Goal: Transaction & Acquisition: Register for event/course

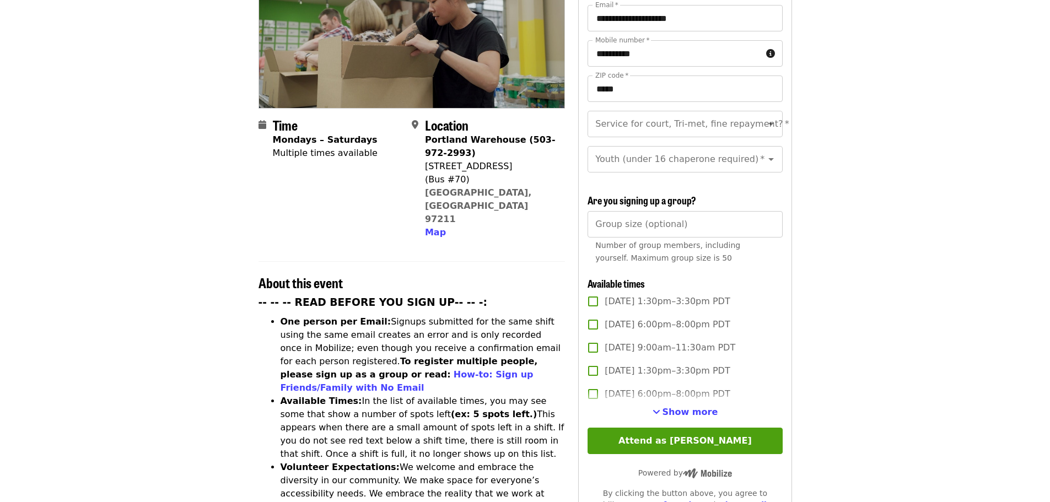
scroll to position [173, 0]
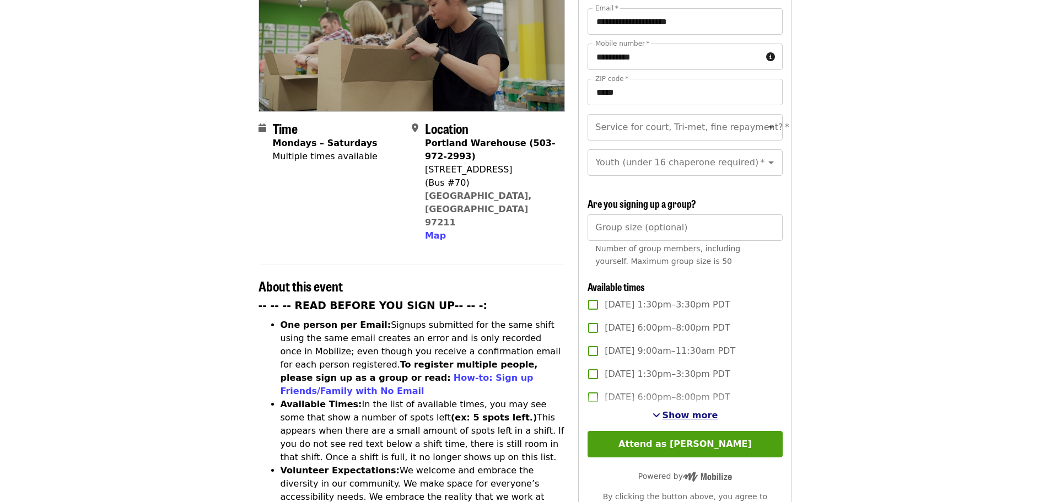
click at [687, 412] on span "Show more" at bounding box center [691, 415] width 56 height 10
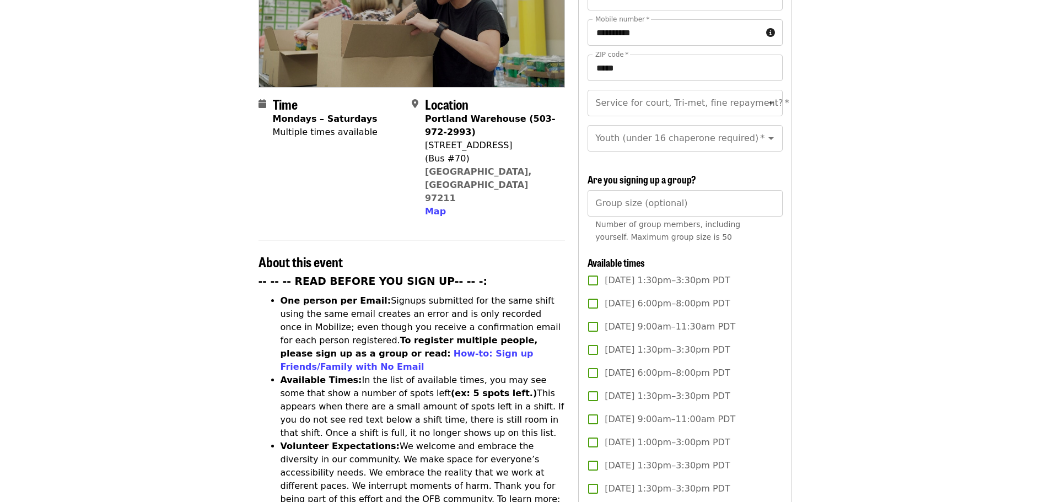
scroll to position [228, 0]
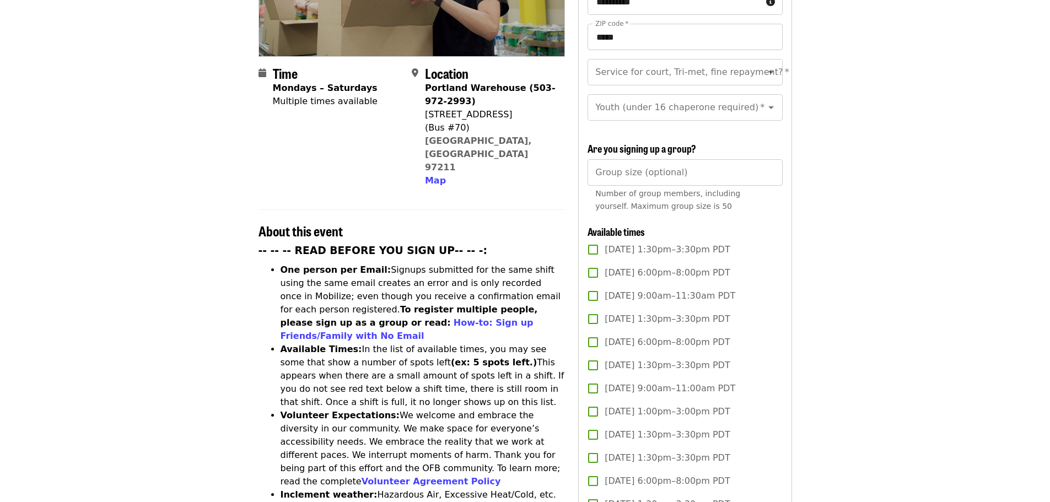
click at [706, 383] on span "[DATE] 9:00am–11:00am PDT" at bounding box center [670, 388] width 131 height 13
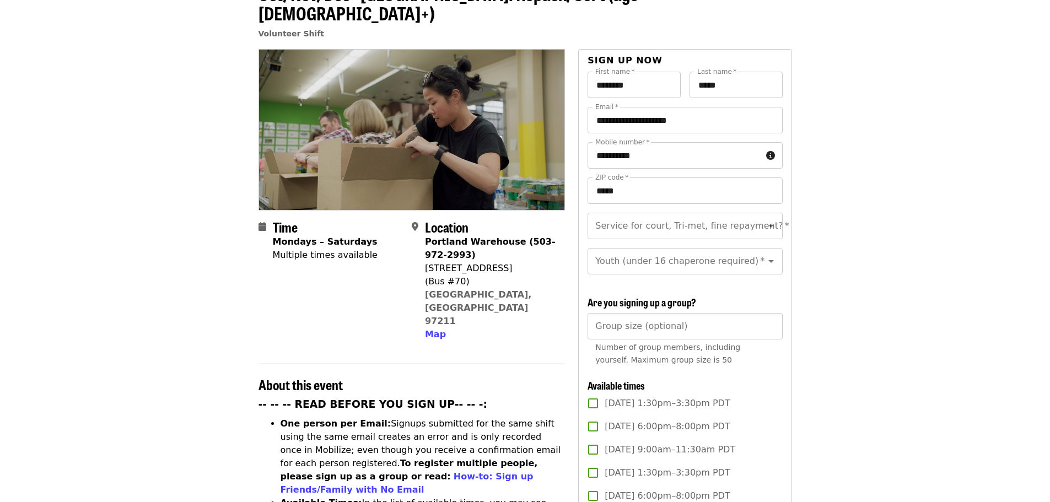
scroll to position [78, 0]
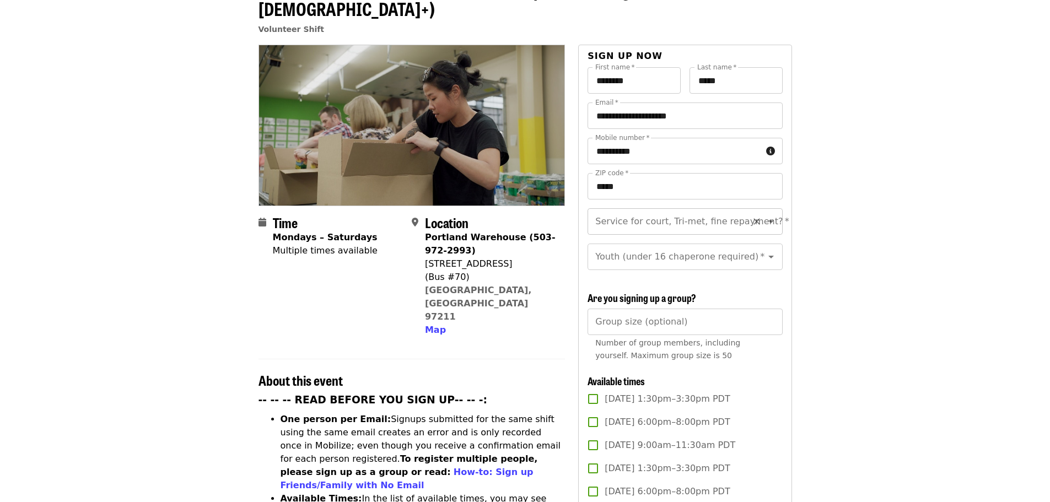
click at [751, 216] on icon "Clear" at bounding box center [756, 221] width 11 height 11
click at [751, 251] on icon "Clear" at bounding box center [756, 256] width 11 height 11
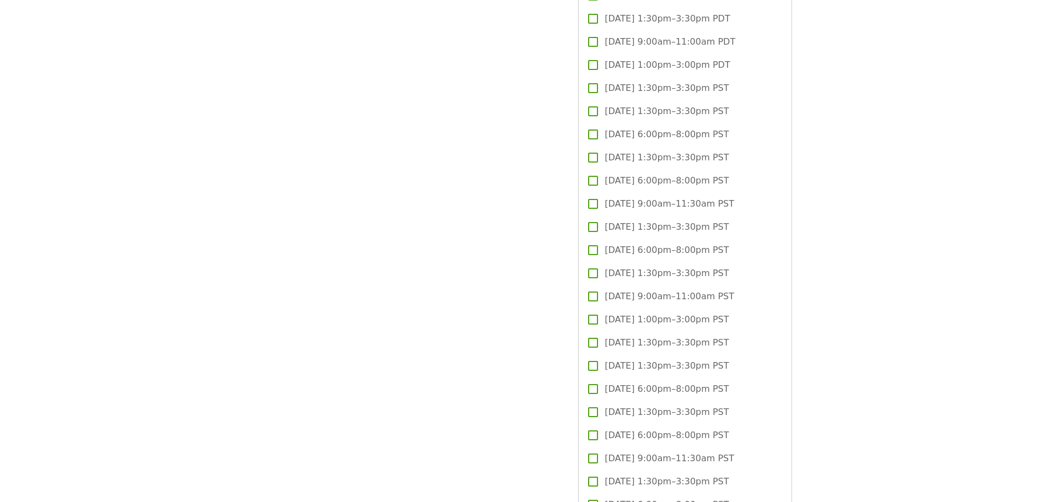
scroll to position [1489, 0]
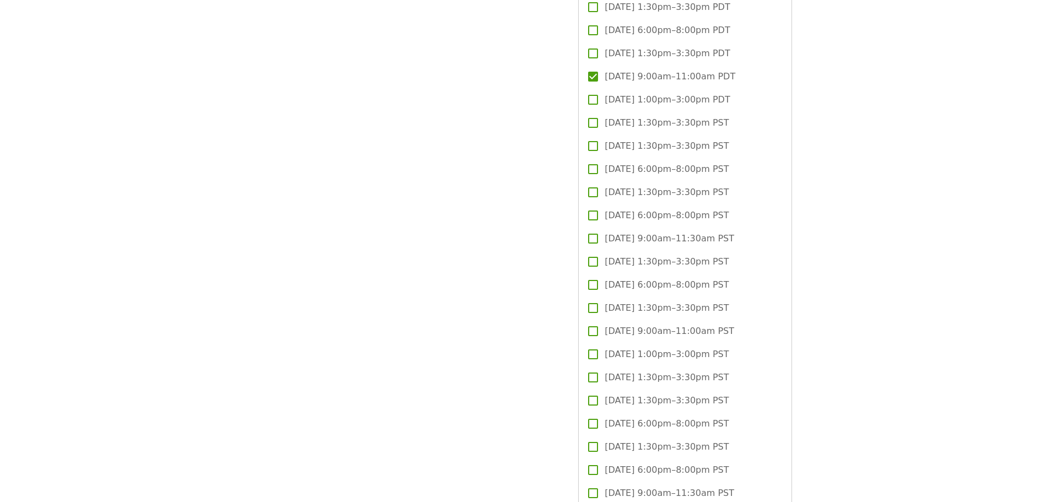
drag, startPoint x: 1050, startPoint y: 246, endPoint x: 1048, endPoint y: 264, distance: 18.2
click at [1048, 264] on article "Oct/Nov/Dec - [GEOGRAPHIC_DATA]: Repack/Sort (age [DEMOGRAPHIC_DATA]+) Voluntee…" at bounding box center [525, 377] width 1050 height 3635
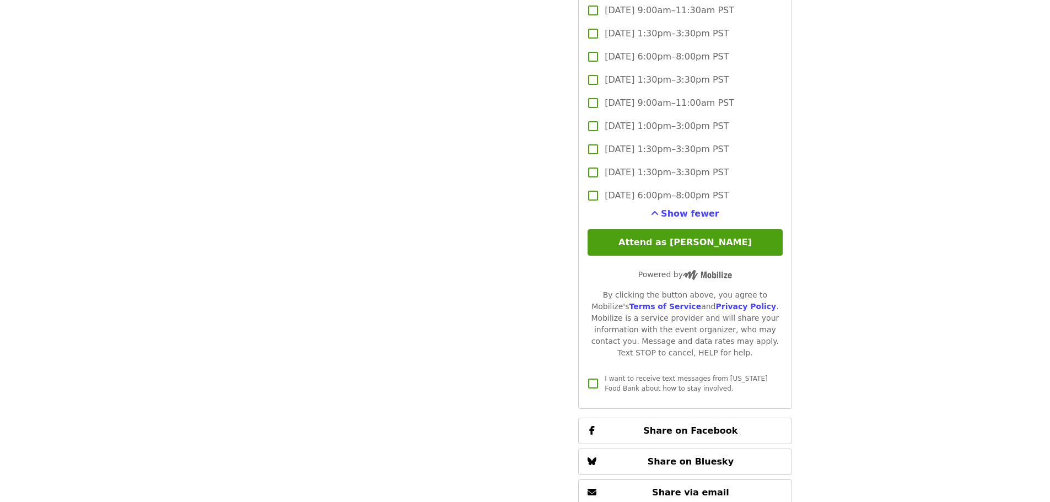
scroll to position [3148, 0]
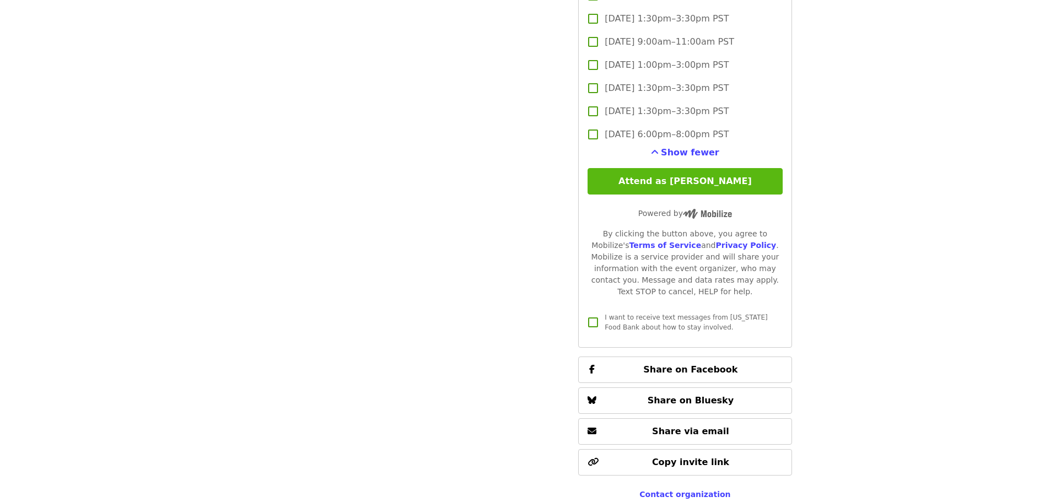
click at [714, 169] on button "Attend as [PERSON_NAME]" at bounding box center [685, 181] width 195 height 26
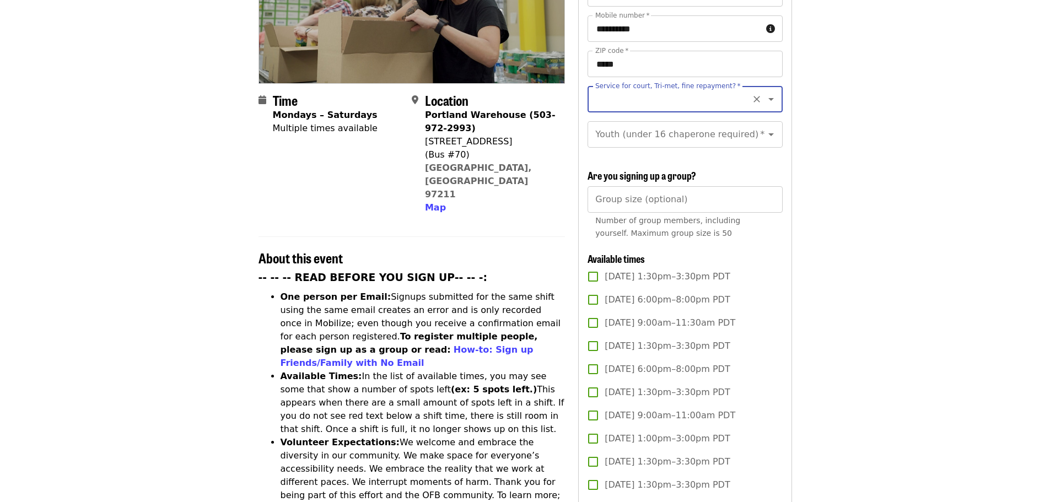
scroll to position [196, 0]
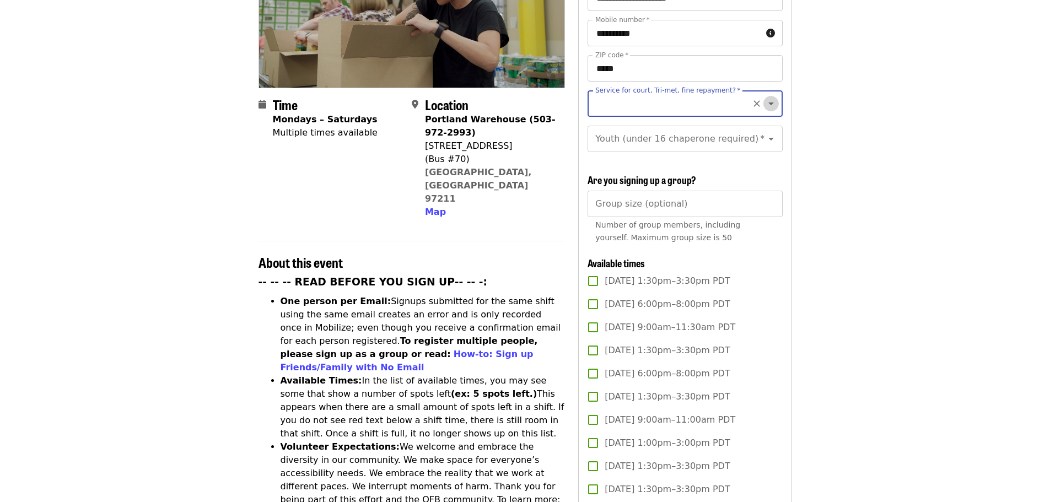
click at [765, 97] on icon "Open" at bounding box center [771, 103] width 13 height 13
click at [606, 115] on li "No" at bounding box center [681, 114] width 186 height 20
type input "**"
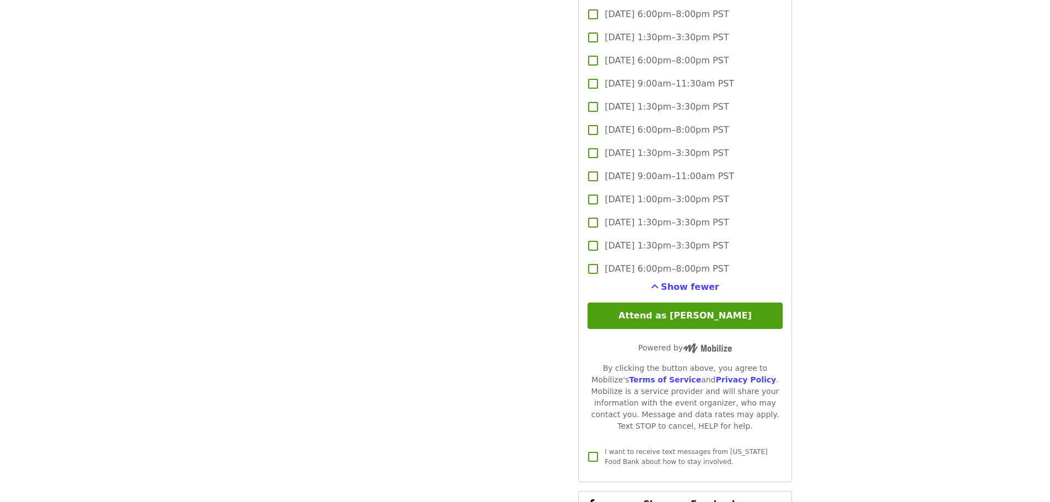
click at [693, 311] on button "Attend as [PERSON_NAME]" at bounding box center [685, 316] width 195 height 26
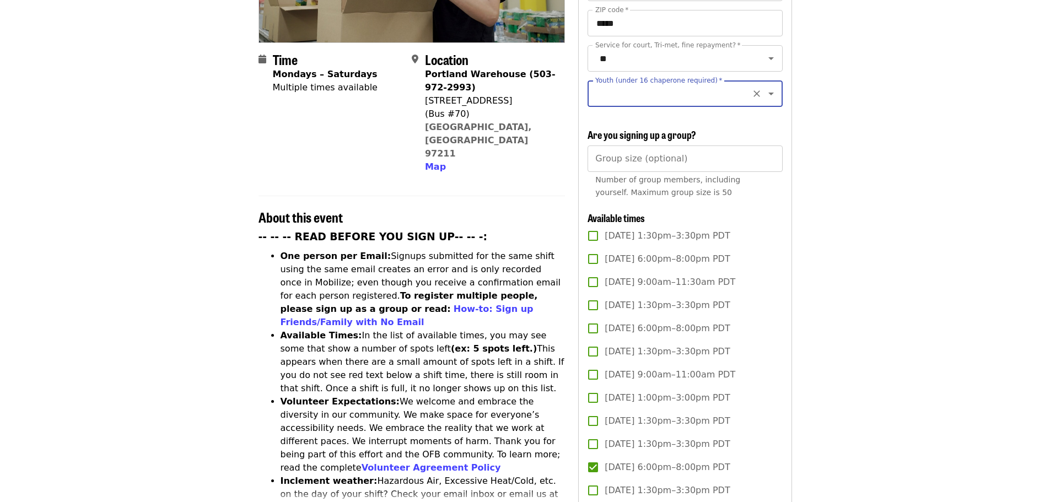
scroll to position [240, 0]
click at [765, 88] on icon "Open" at bounding box center [771, 94] width 13 height 13
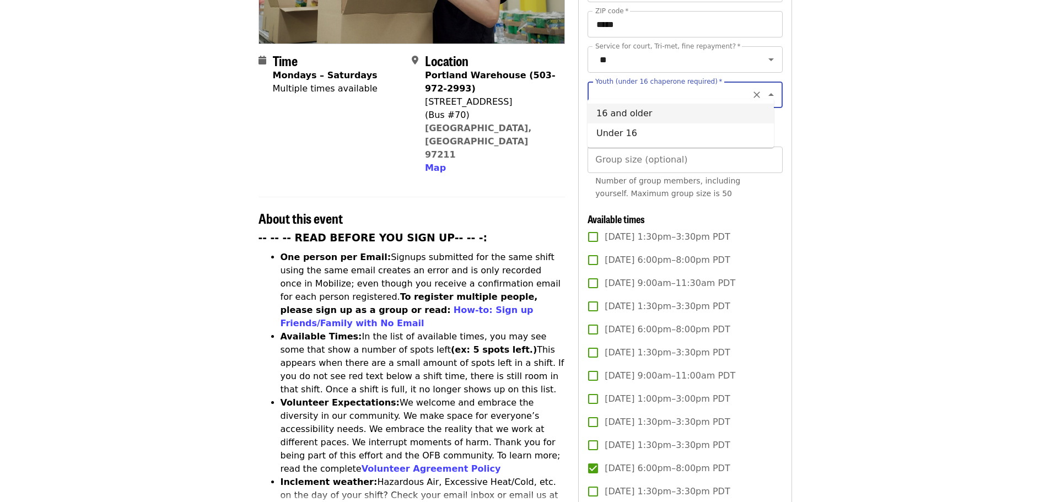
click at [604, 117] on li "16 and older" at bounding box center [681, 114] width 186 height 20
type input "**********"
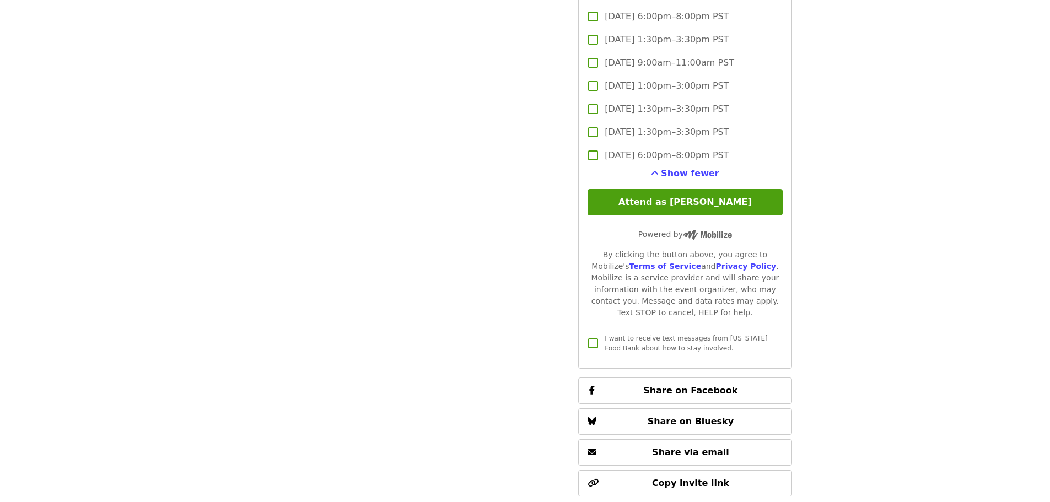
scroll to position [3218, 0]
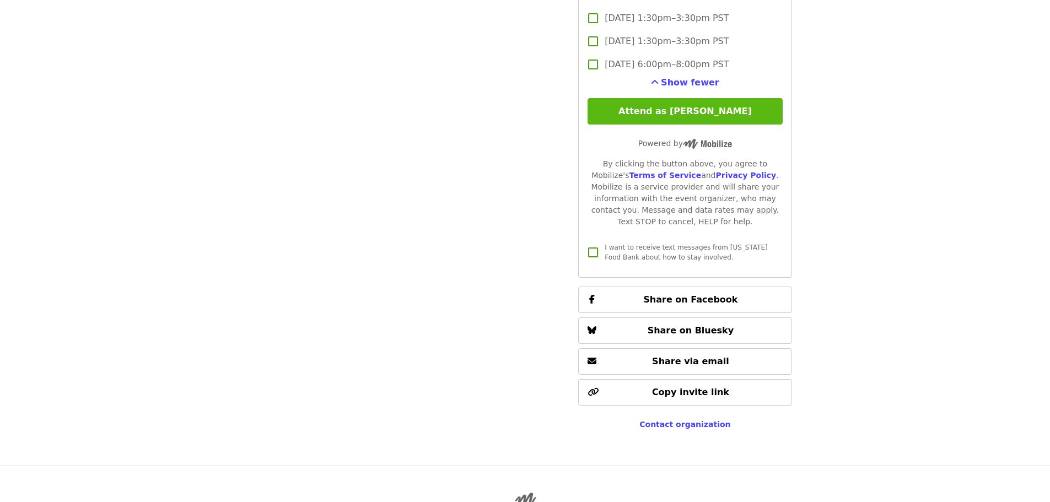
drag, startPoint x: 721, startPoint y: 112, endPoint x: 733, endPoint y: 116, distance: 12.9
click at [721, 111] on button "Attend as [PERSON_NAME]" at bounding box center [685, 111] width 195 height 26
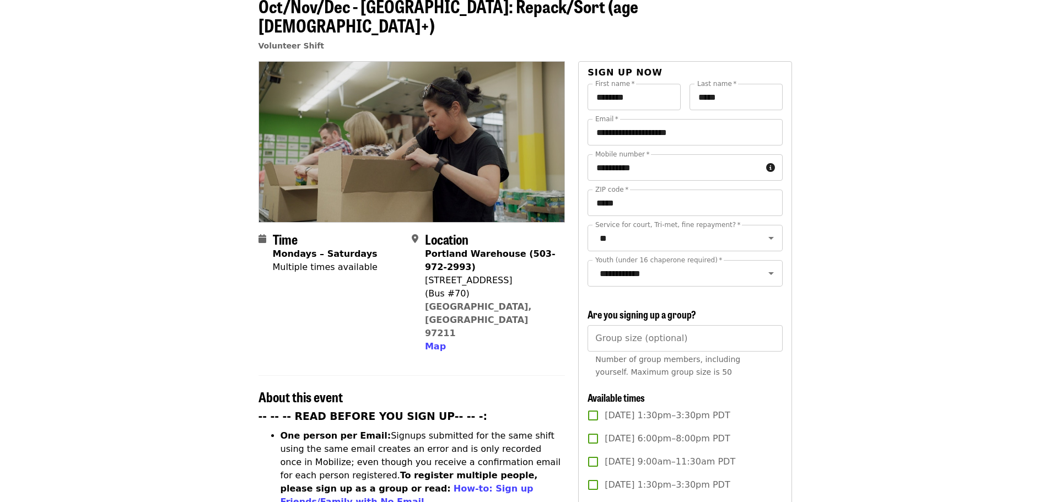
scroll to position [5, 0]
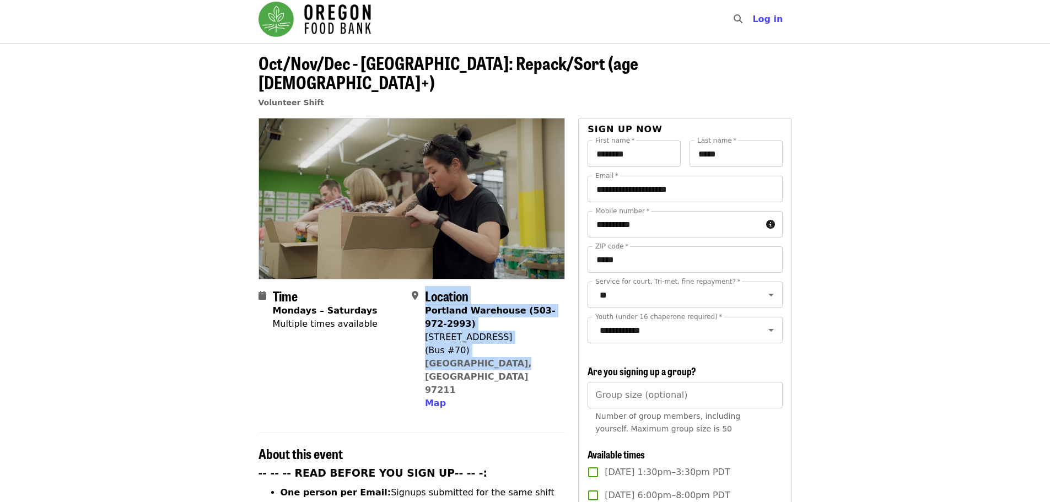
drag, startPoint x: 515, startPoint y: 343, endPoint x: 491, endPoint y: 308, distance: 43.3
click at [425, 288] on div "Location [GEOGRAPHIC_DATA] (503-972-2993) [STREET_ADDRESS] Map" at bounding box center [490, 349] width 131 height 122
copy div "Location [GEOGRAPHIC_DATA] (503-972-2993) [STREET_ADDRESS]"
